Goal: Information Seeking & Learning: Learn about a topic

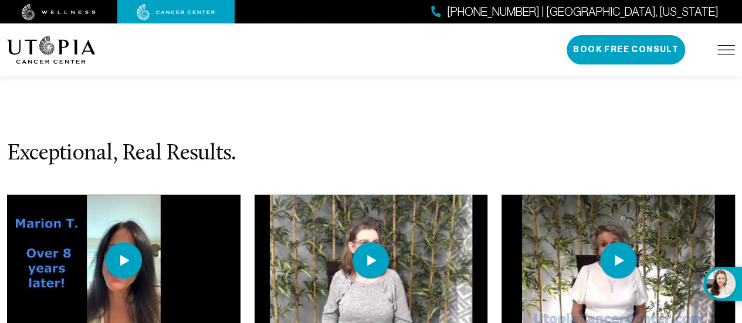
scroll to position [2590, 0]
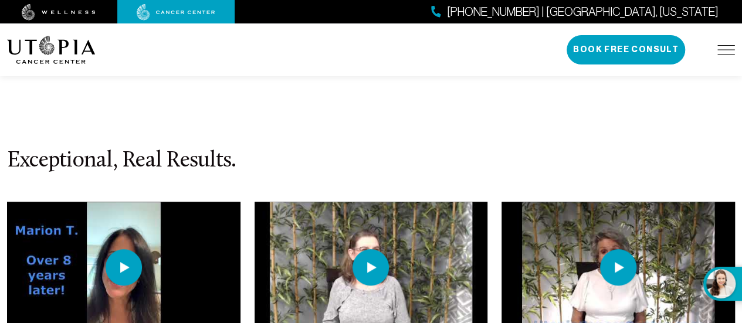
click at [118, 249] on img at bounding box center [124, 267] width 36 height 36
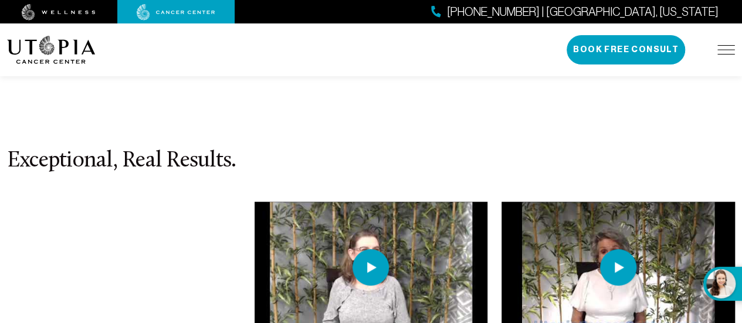
click at [387, 249] on img at bounding box center [371, 267] width 36 height 36
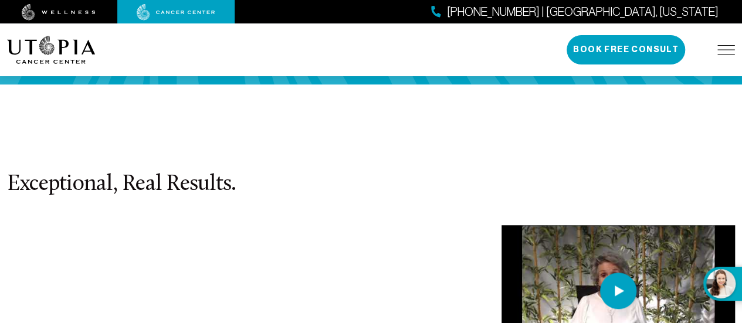
scroll to position [2634, 0]
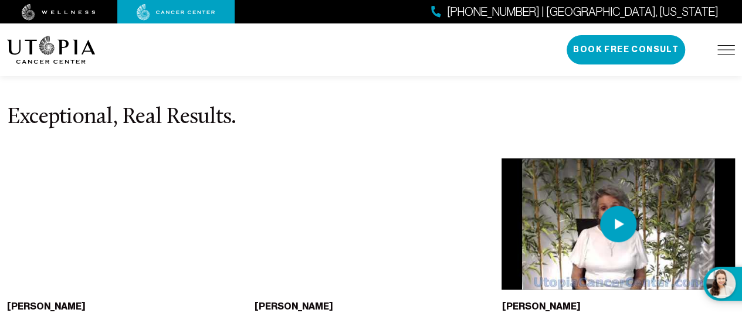
click at [371, 53] on div "About Us Treatments Patient Stories [PHONE_NUMBER] | [GEOGRAPHIC_DATA], [US_STA…" at bounding box center [371, 49] width 728 height 53
click at [363, 250] on div "[PERSON_NAME][MEDICAL_DATA] - [PERSON_NAME]'s Life after Utopia!" at bounding box center [372, 251] width 248 height 187
click at [612, 206] on img at bounding box center [618, 224] width 36 height 36
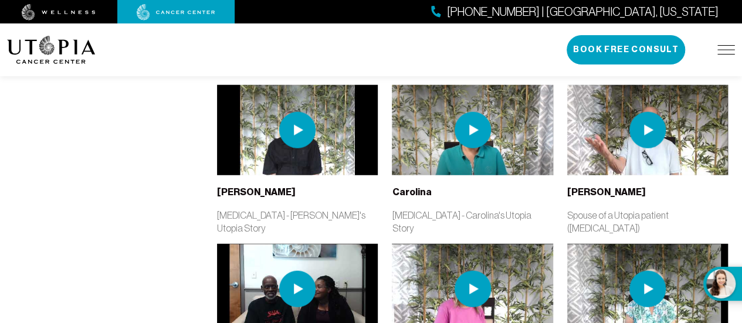
scroll to position [1488, 0]
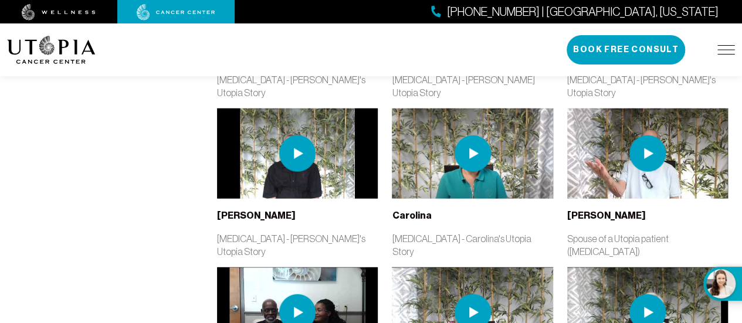
click at [638, 295] on img at bounding box center [648, 313] width 36 height 36
